Goal: Task Accomplishment & Management: Manage account settings

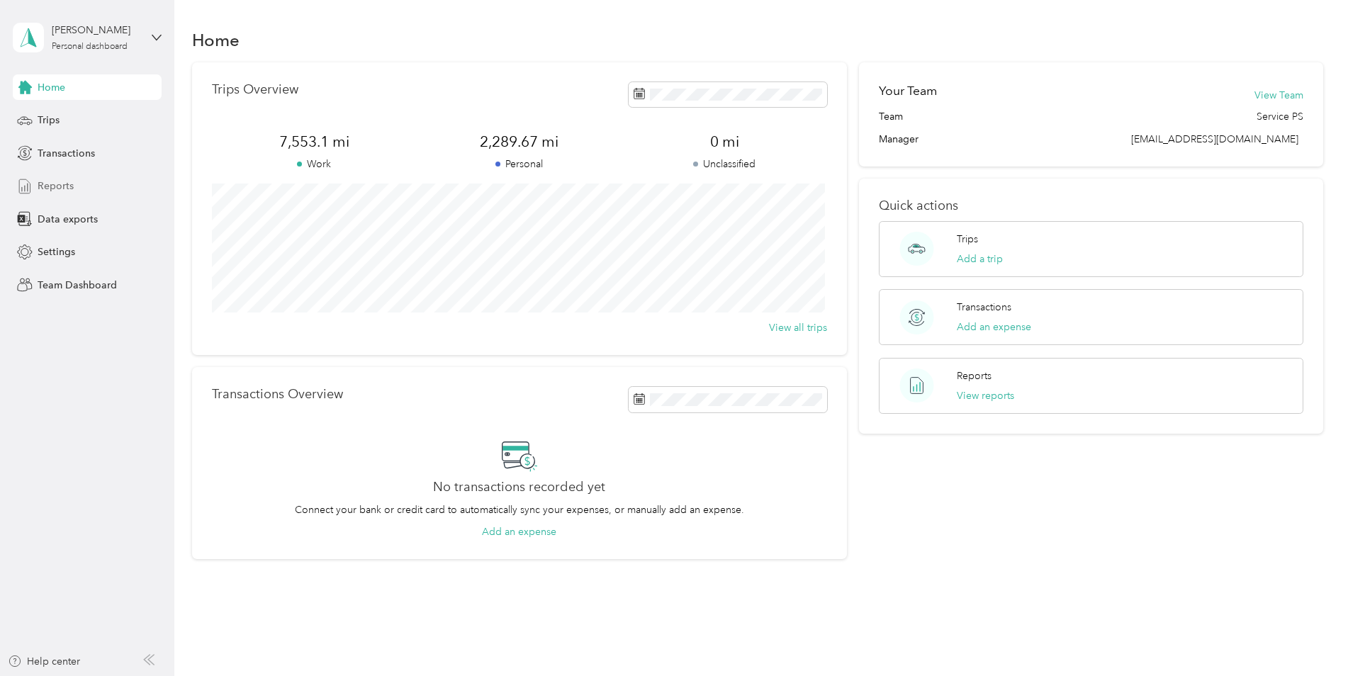
click at [50, 187] on span "Reports" at bounding box center [56, 186] width 36 height 15
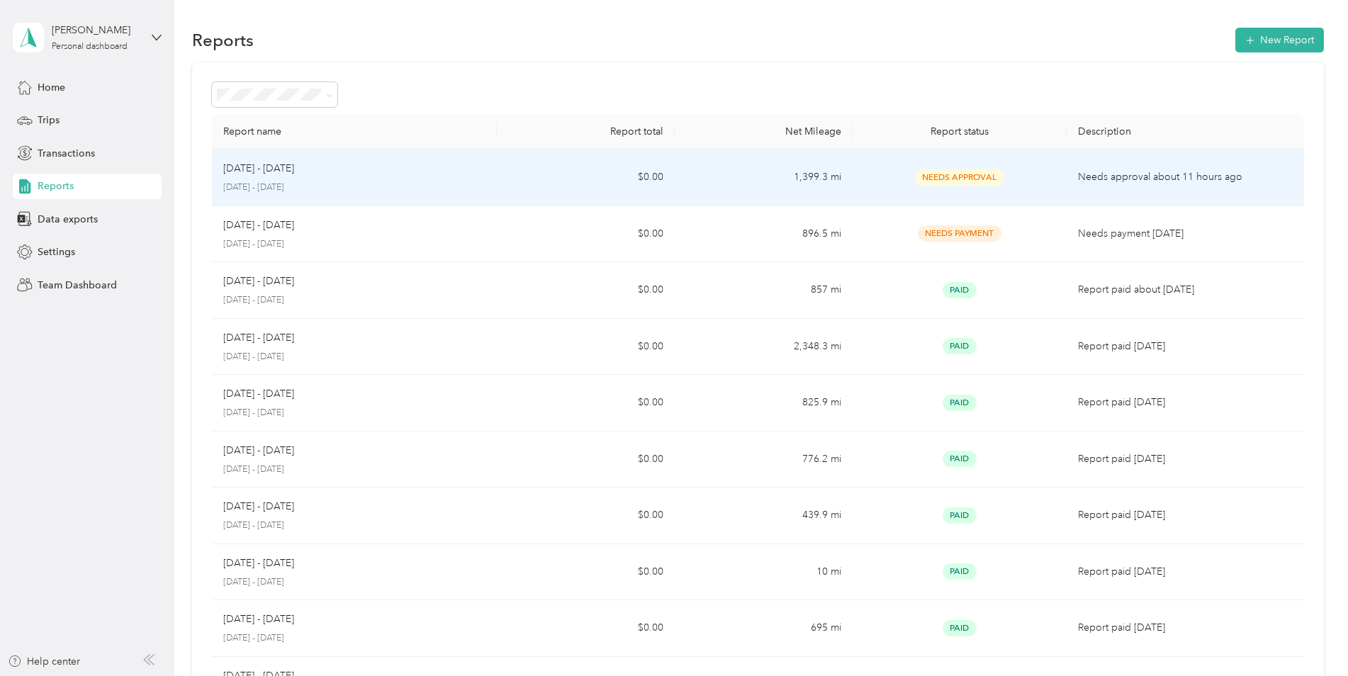
click at [952, 179] on span "Needs Approval" at bounding box center [959, 177] width 89 height 16
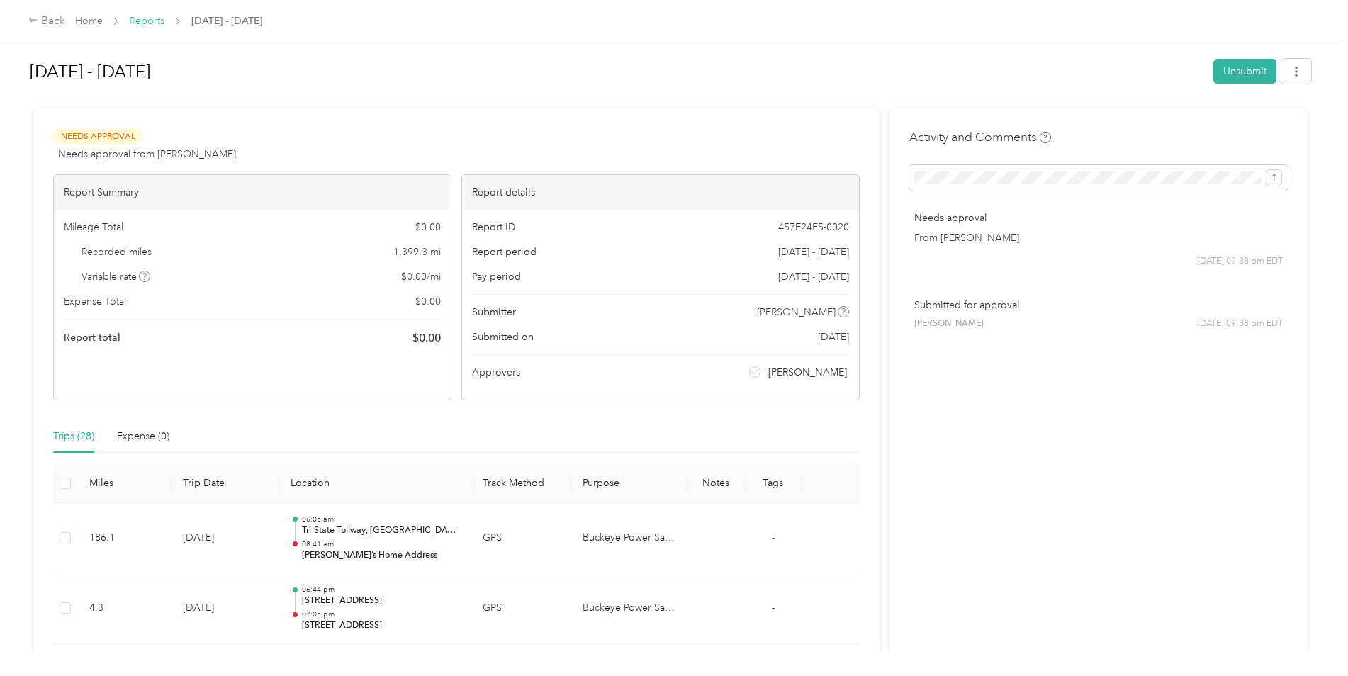
click at [145, 21] on link "Reports" at bounding box center [147, 21] width 35 height 12
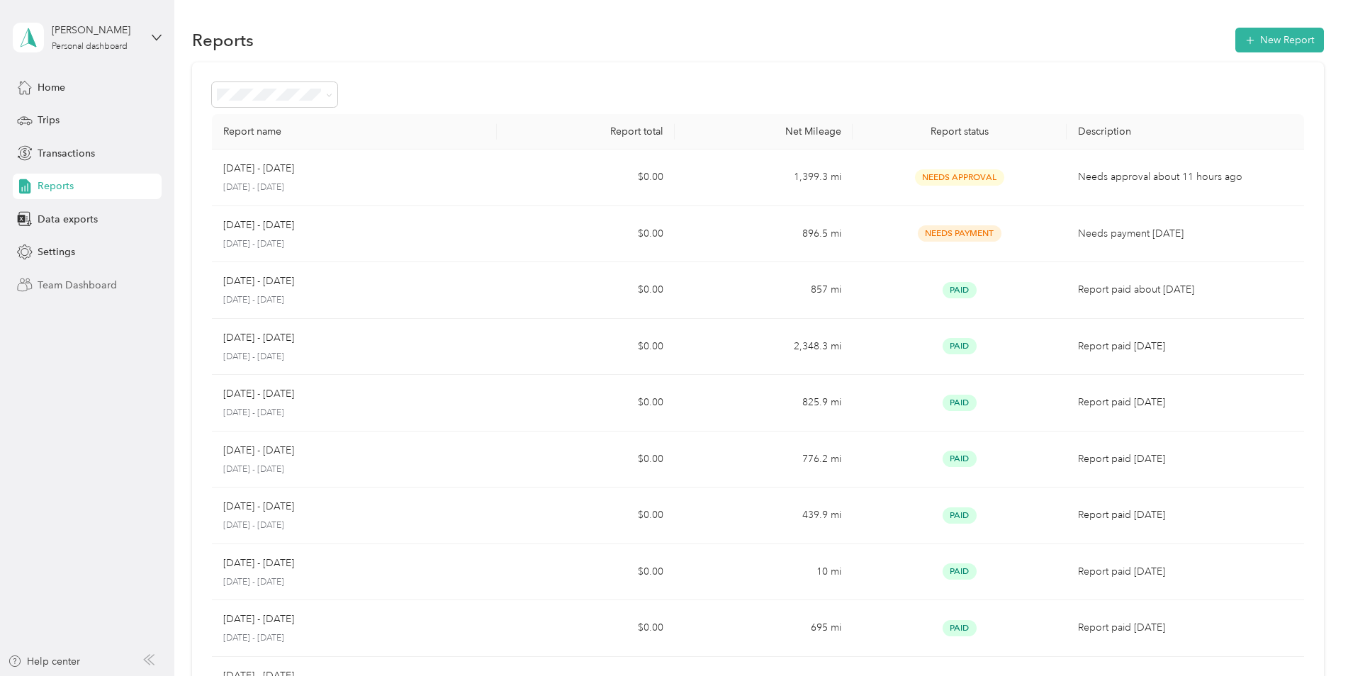
click at [63, 282] on span "Team Dashboard" at bounding box center [77, 285] width 79 height 15
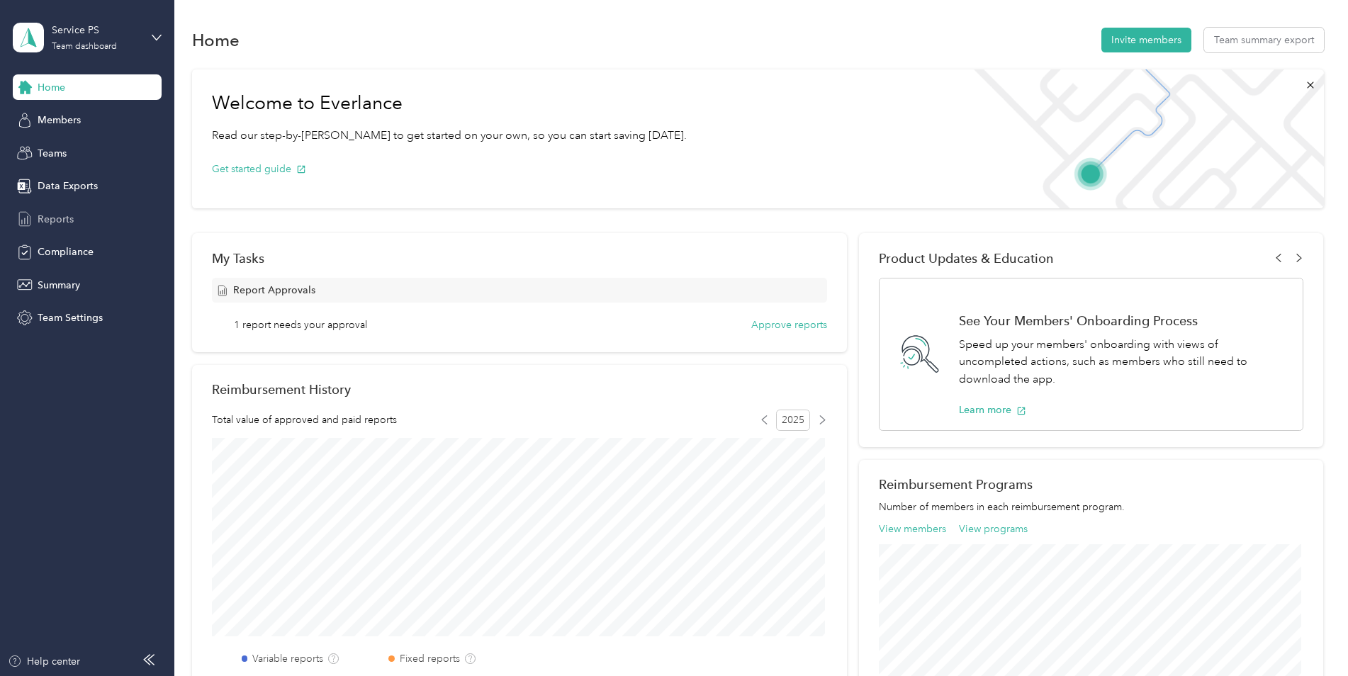
click at [67, 217] on span "Reports" at bounding box center [56, 219] width 36 height 15
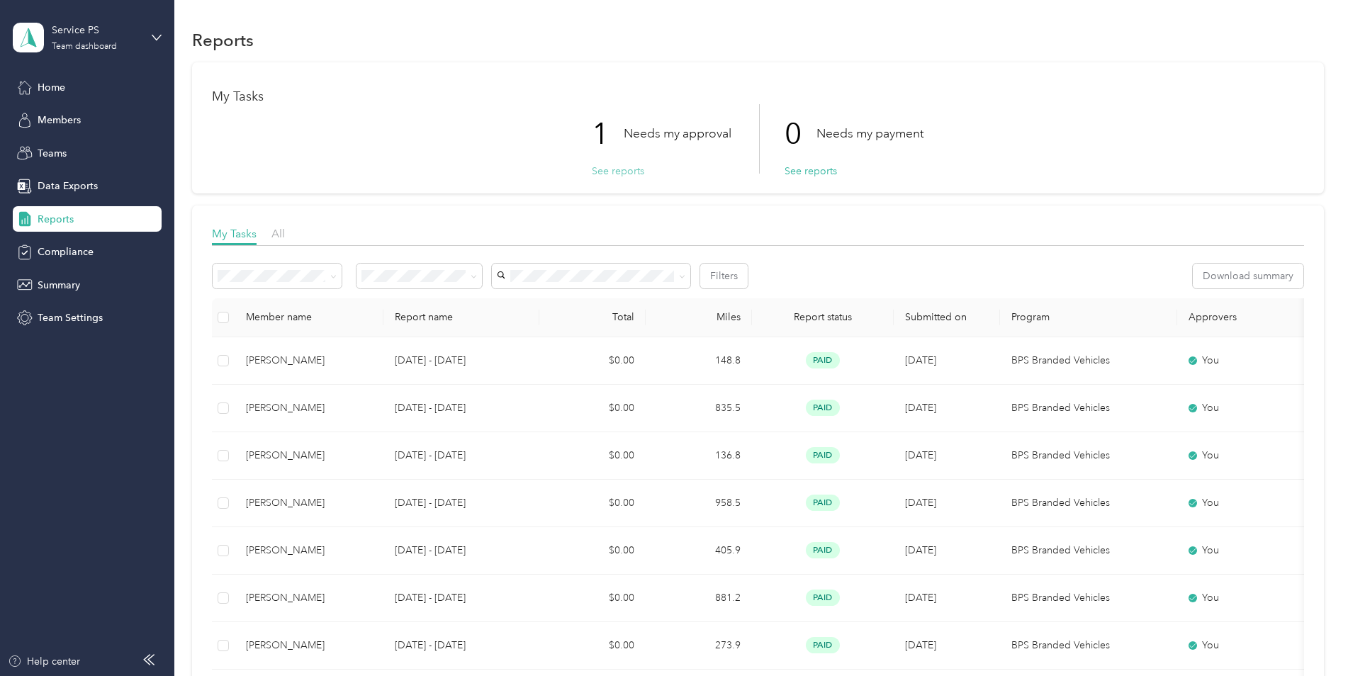
click at [627, 172] on button "See reports" at bounding box center [618, 171] width 52 height 15
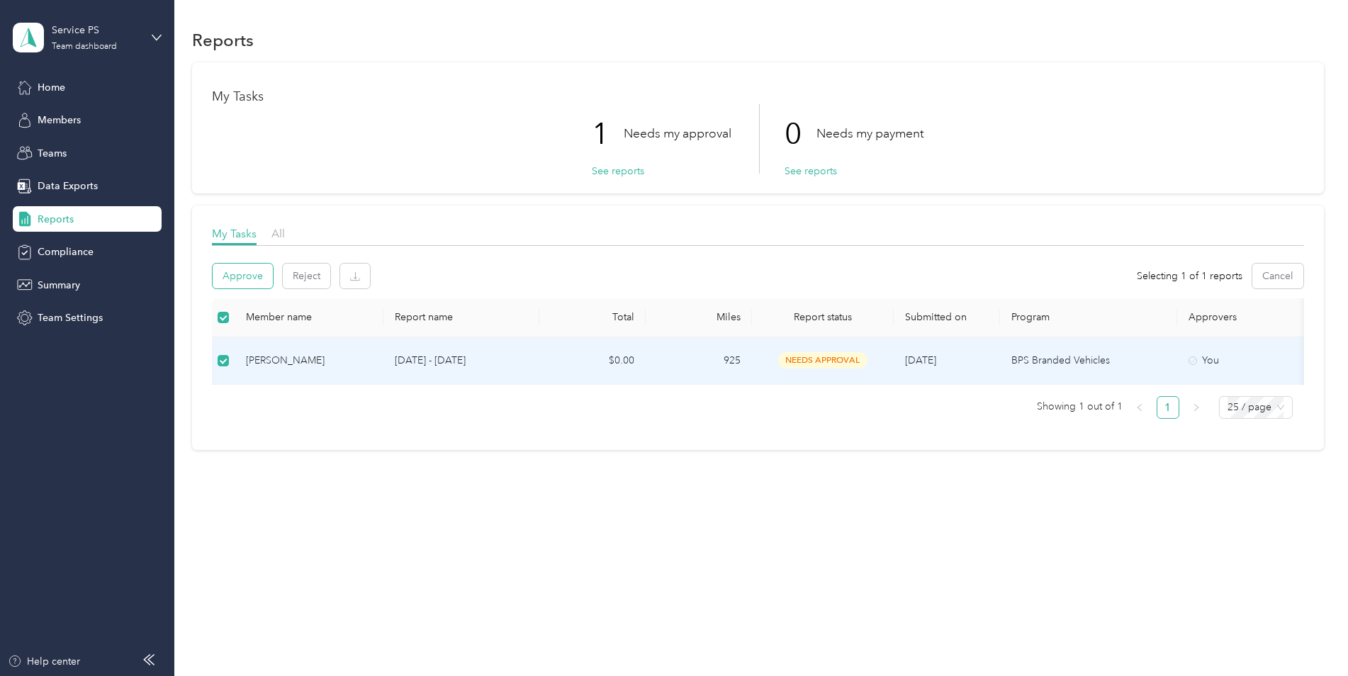
click at [244, 278] on button "Approve" at bounding box center [243, 276] width 60 height 25
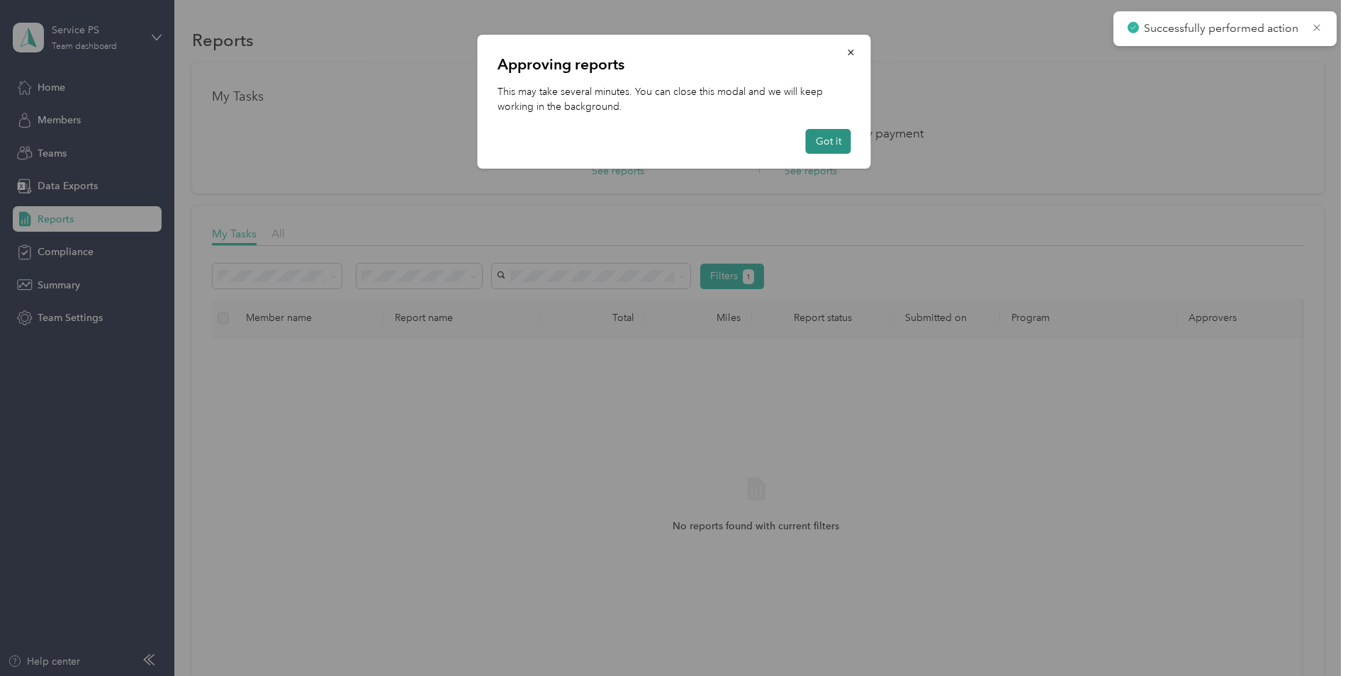
click at [835, 143] on button "Got it" at bounding box center [828, 141] width 45 height 25
